Goal: Task Accomplishment & Management: Use online tool/utility

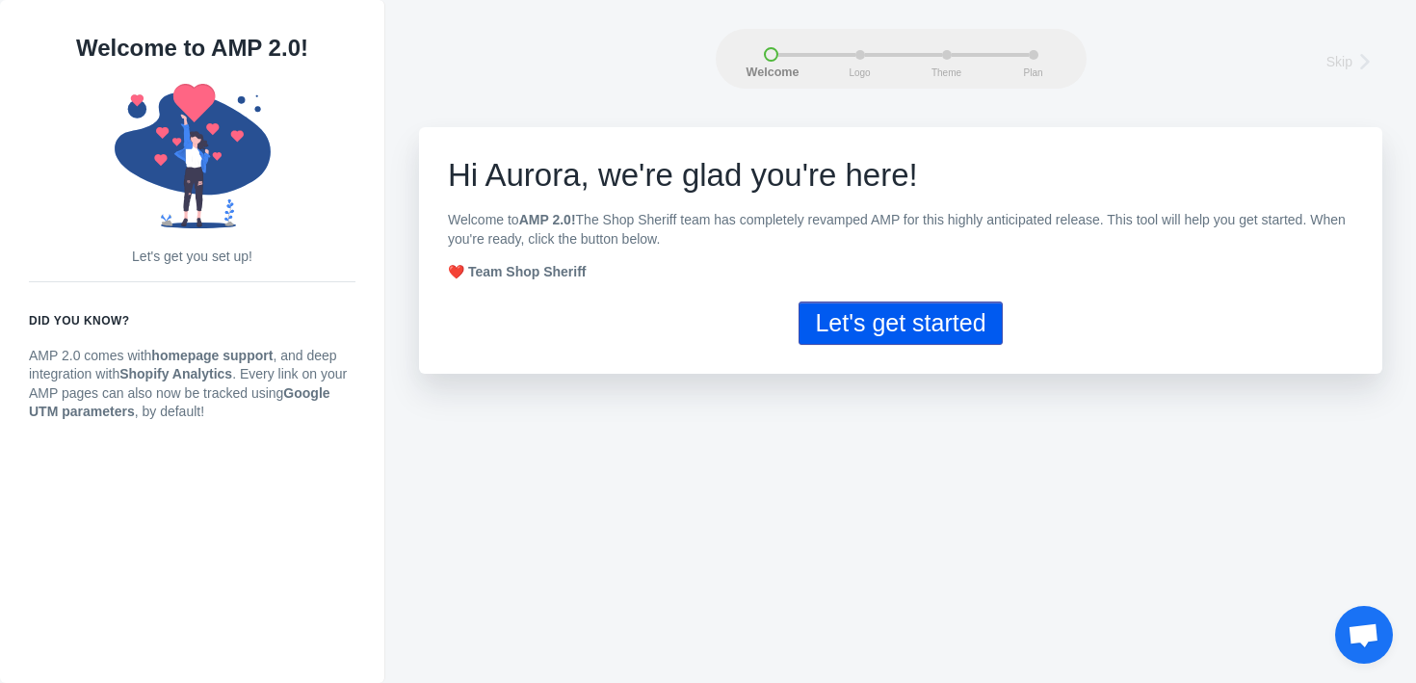
click at [838, 326] on button "Let's get started" at bounding box center [899, 322] width 203 height 43
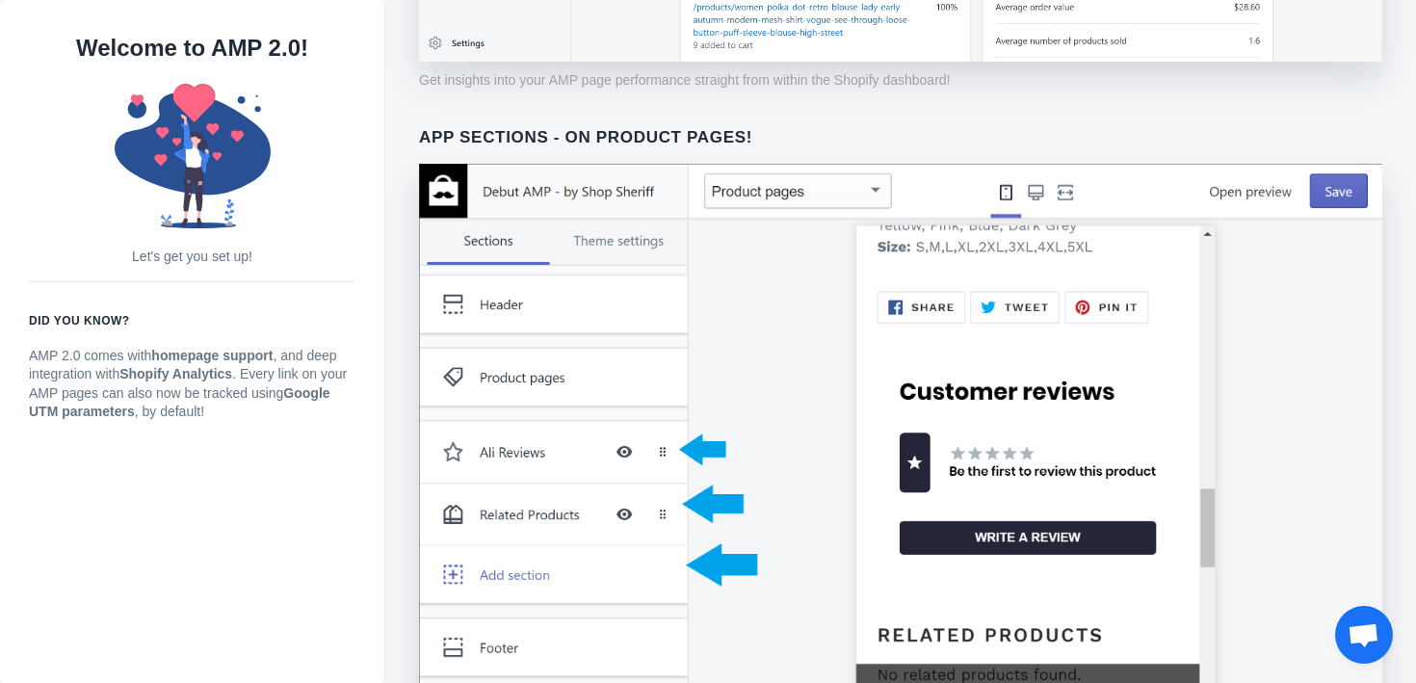
scroll to position [1564, 0]
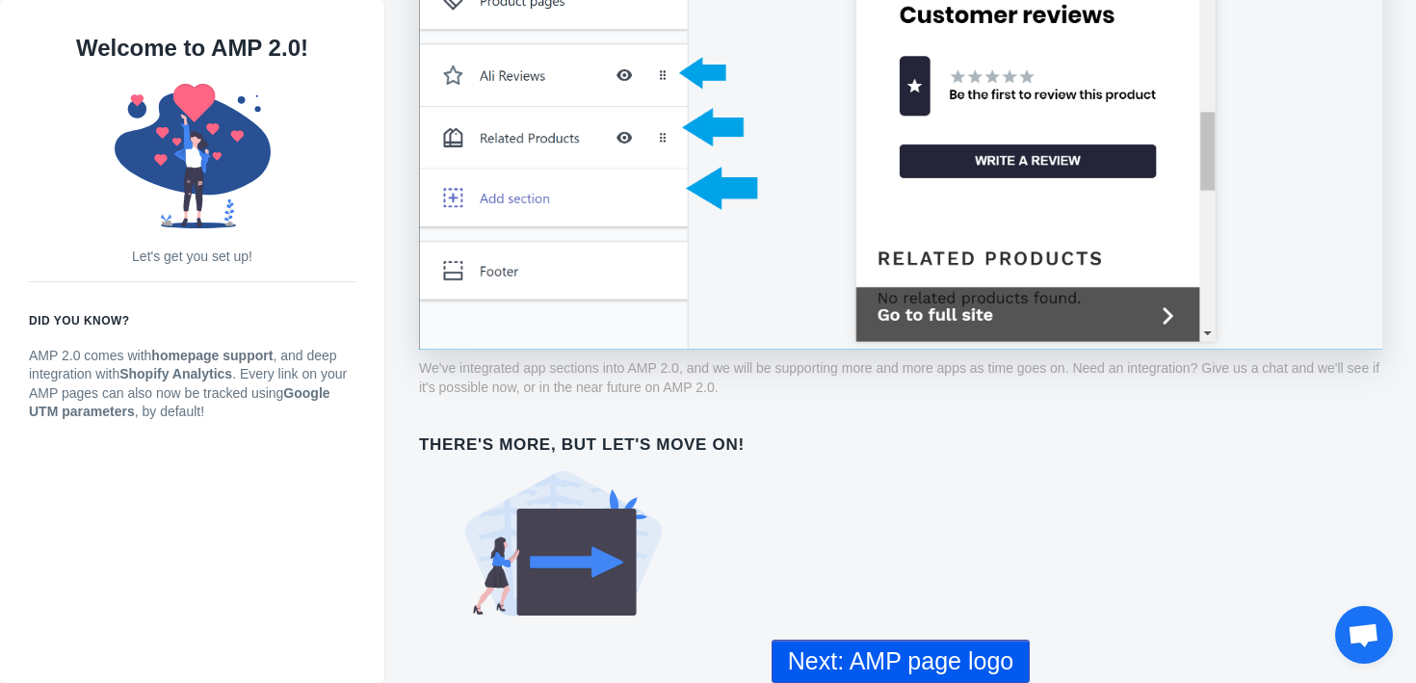
click at [924, 655] on button "Next: AMP page logo" at bounding box center [900, 660] width 258 height 43
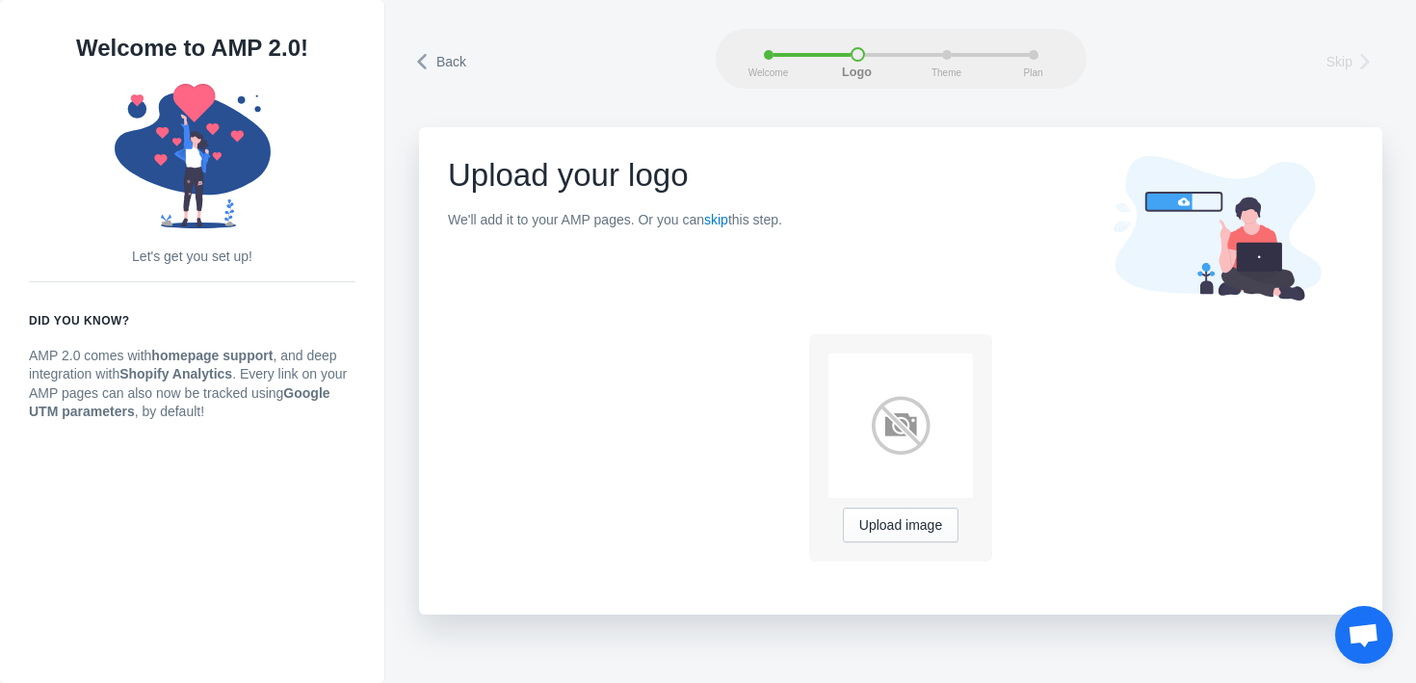
drag, startPoint x: 440, startPoint y: 214, endPoint x: 873, endPoint y: 202, distance: 433.5
click at [873, 202] on div "Upload your logo We'll add it to your AMP pages. Or you can skip this step. Upl…" at bounding box center [900, 370] width 963 height 487
click at [728, 220] on link "skip" at bounding box center [716, 219] width 24 height 15
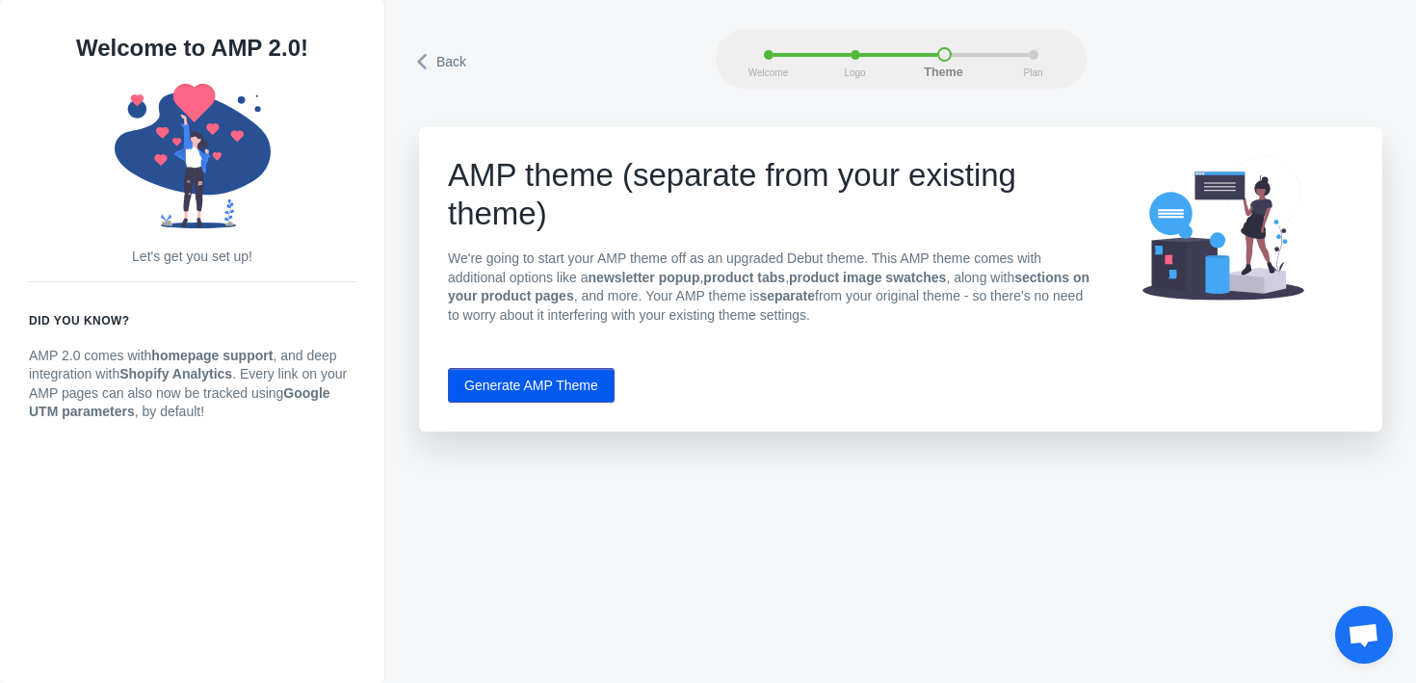
click at [535, 380] on button "Generate AMP Theme" at bounding box center [531, 385] width 167 height 35
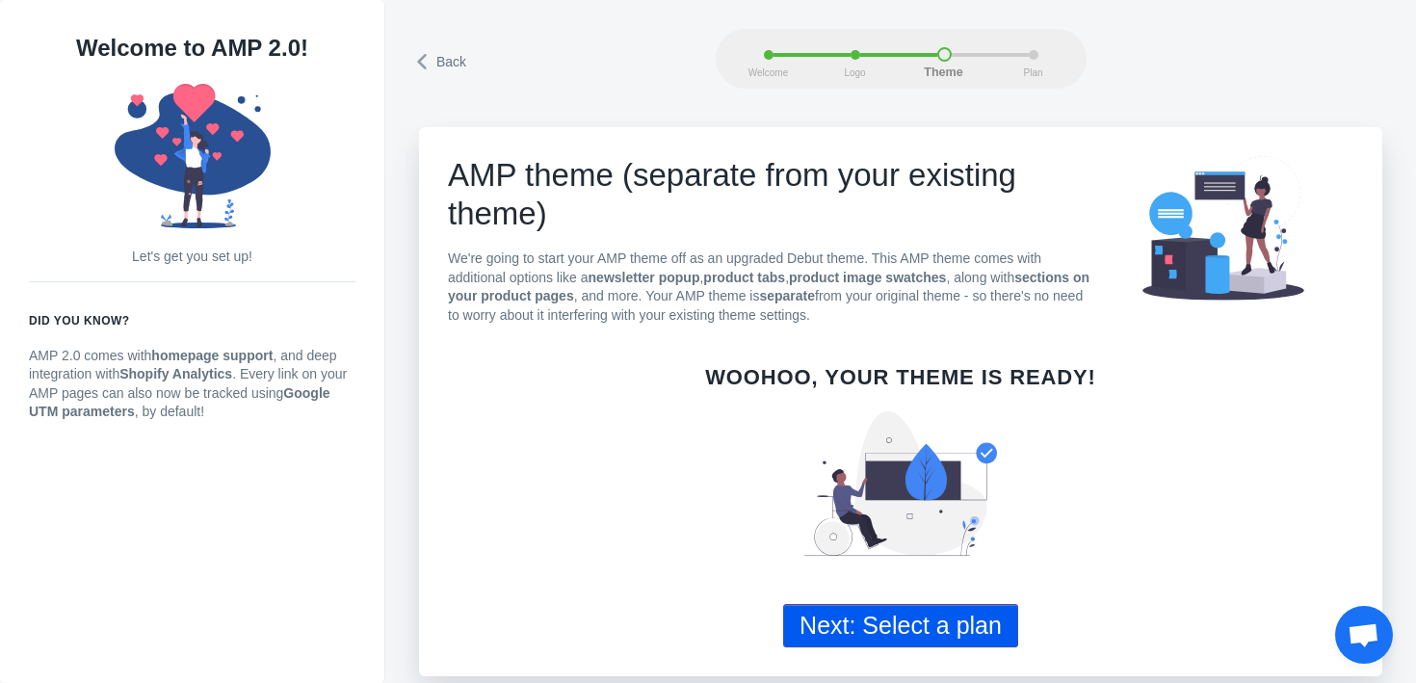
click at [938, 628] on button "Next: Select a plan" at bounding box center [900, 625] width 235 height 43
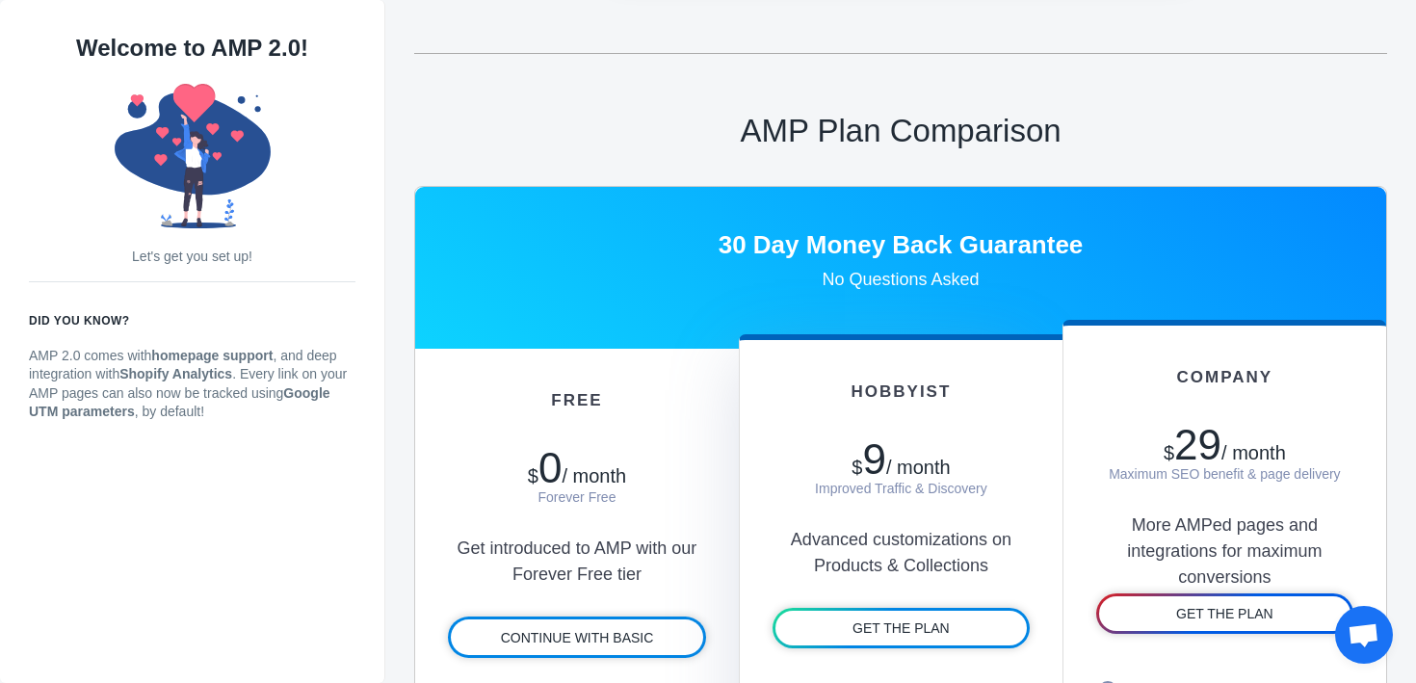
scroll to position [816, 0]
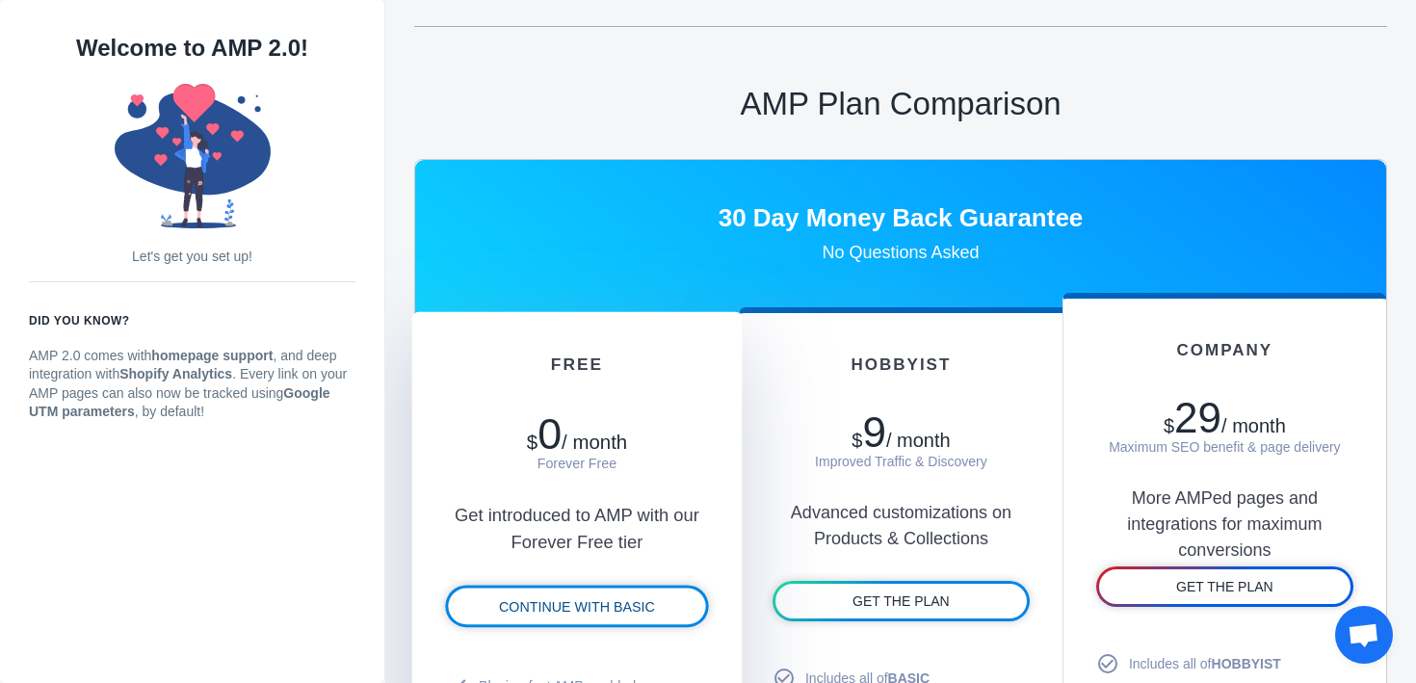
click at [604, 603] on span "CONTINUE WITH BASIC" at bounding box center [577, 606] width 156 height 15
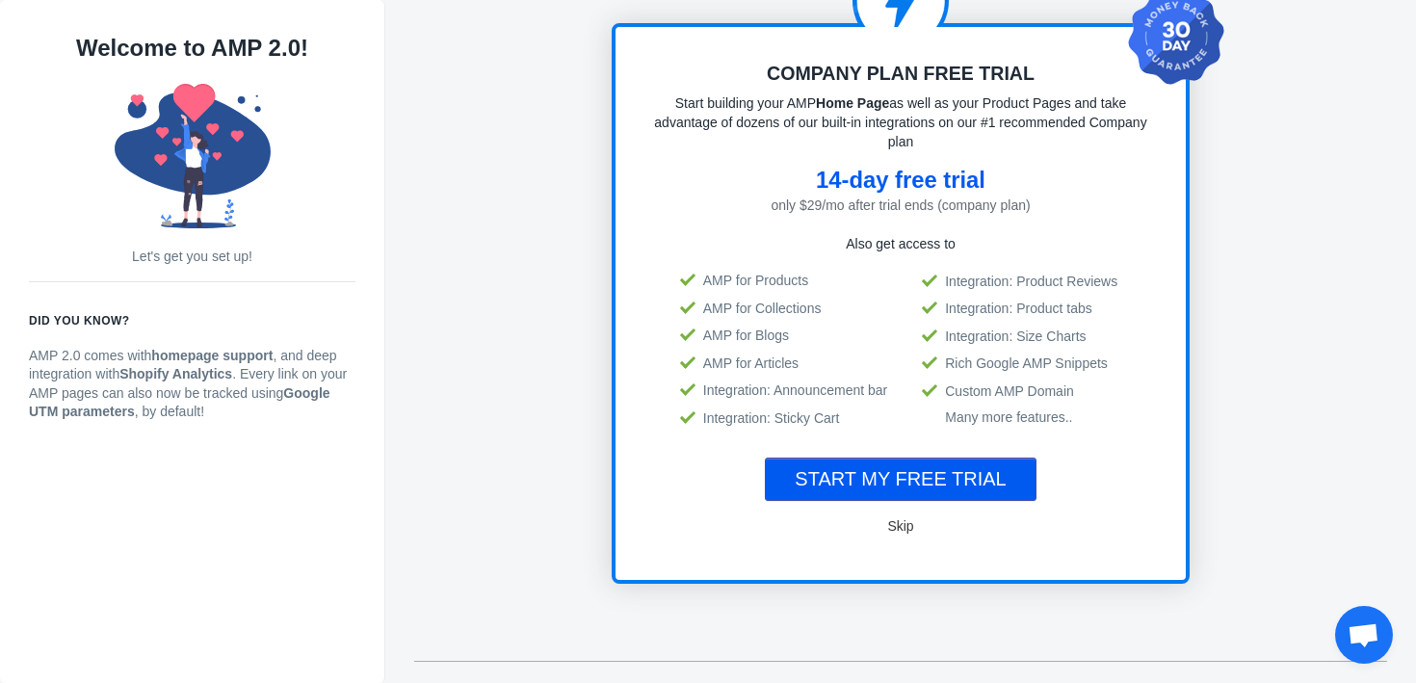
scroll to position [1, 0]
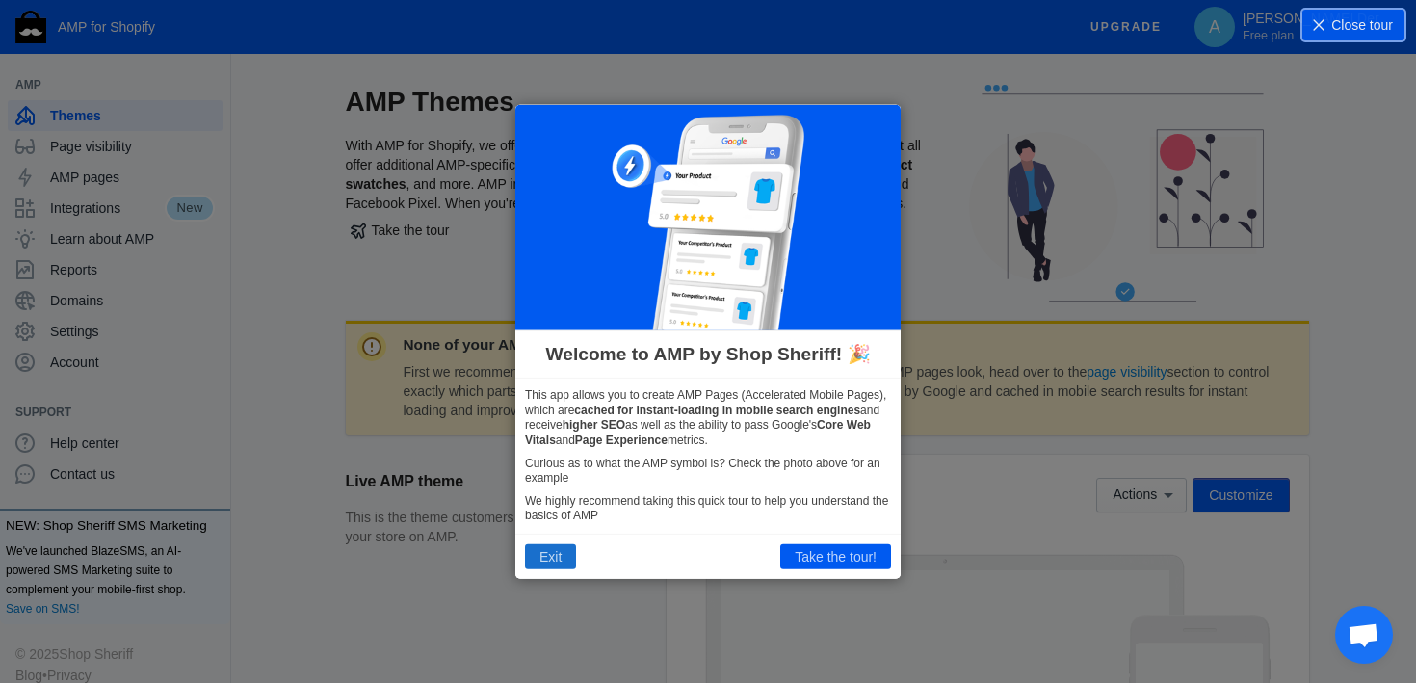
click at [536, 551] on button "Exit" at bounding box center [550, 556] width 51 height 25
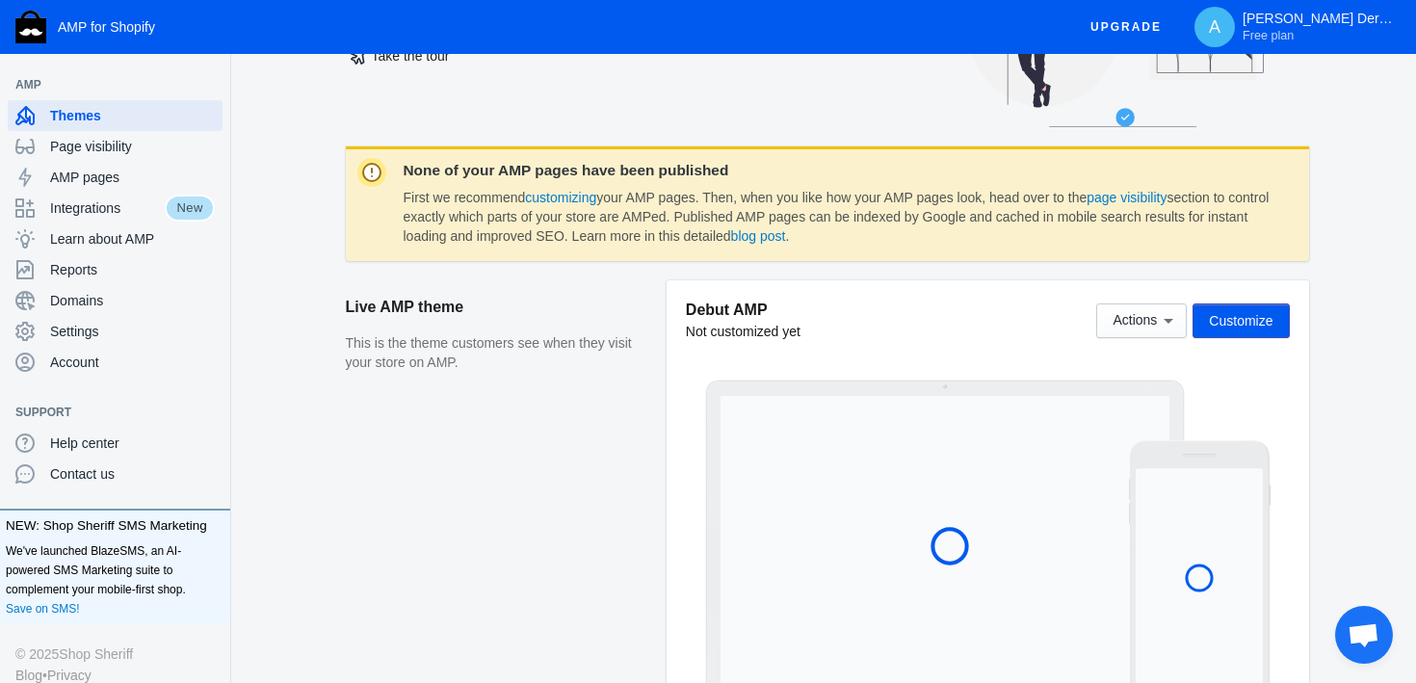
scroll to position [178, 0]
